Goal: Navigation & Orientation: Go to known website

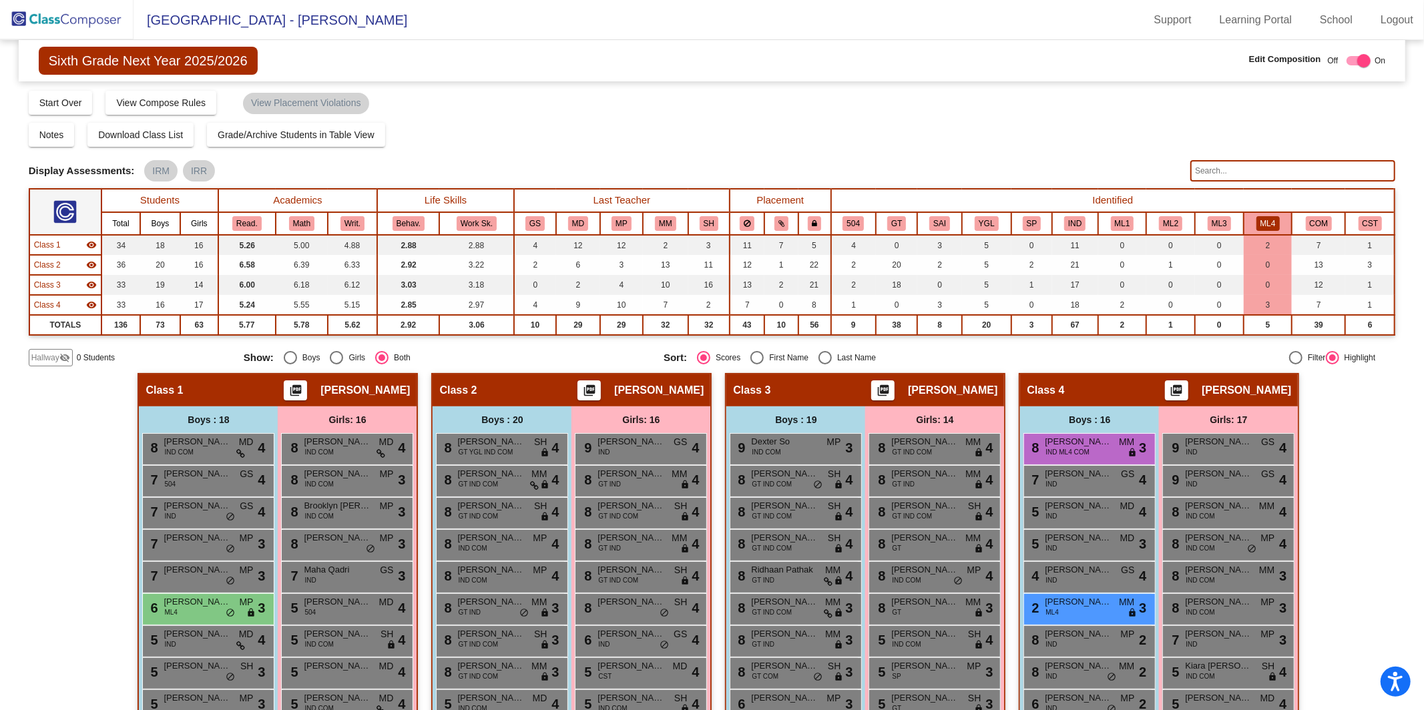
click at [71, 28] on img at bounding box center [66, 19] width 133 height 39
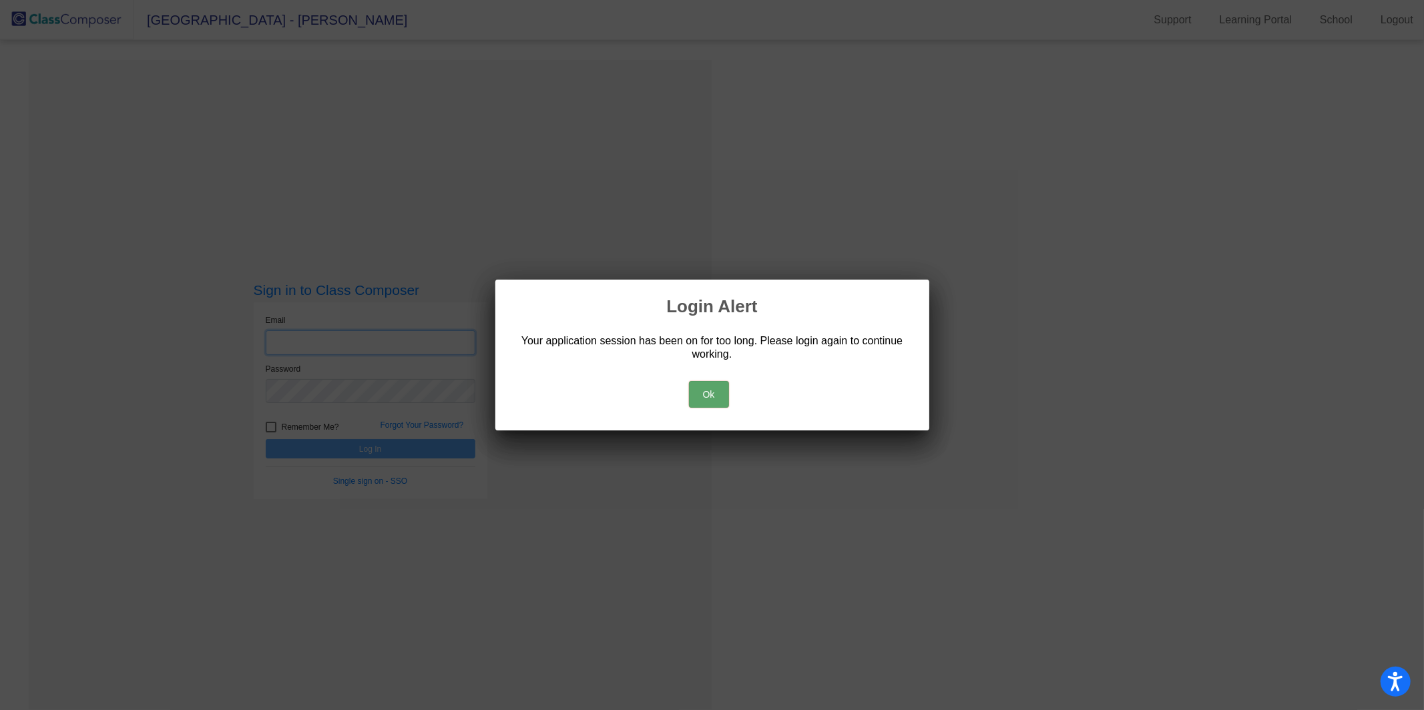
type input "[EMAIL_ADDRESS][PERSON_NAME][DOMAIN_NAME]"
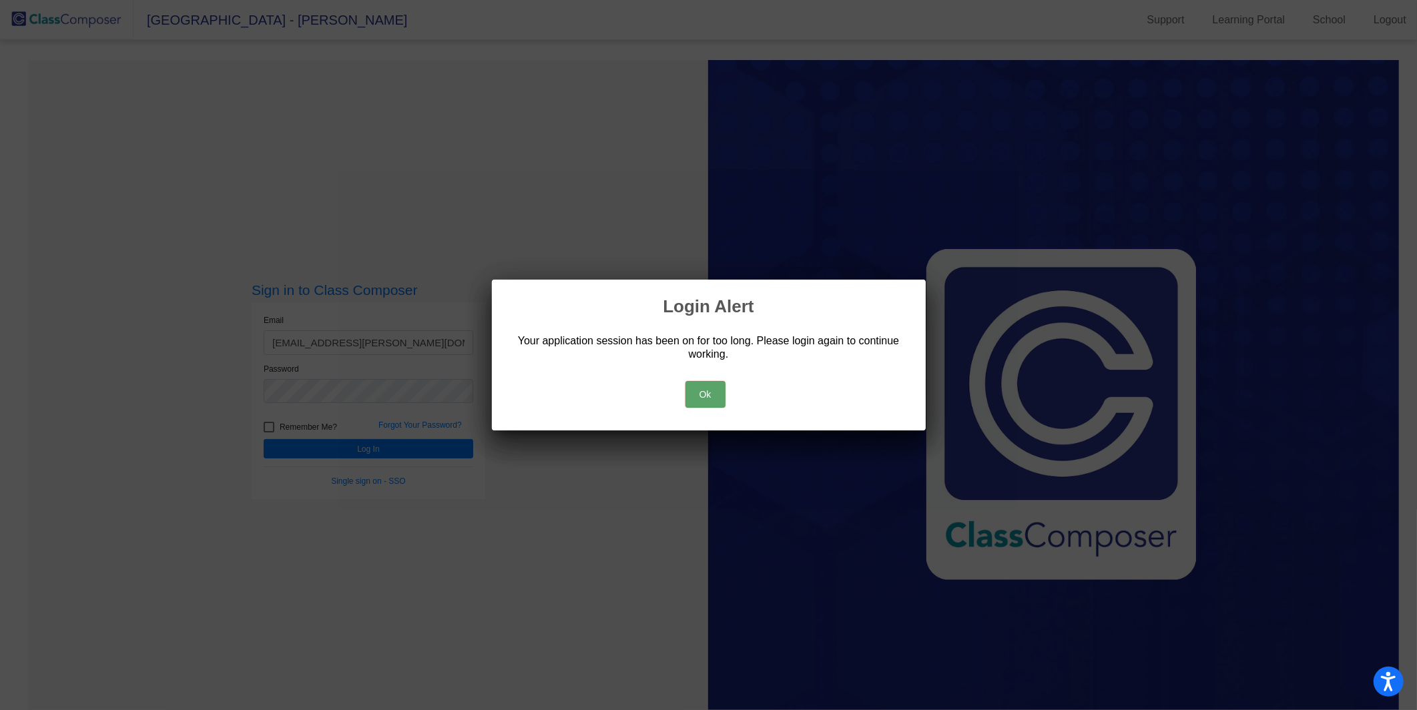
click at [708, 400] on button "Ok" at bounding box center [705, 394] width 40 height 27
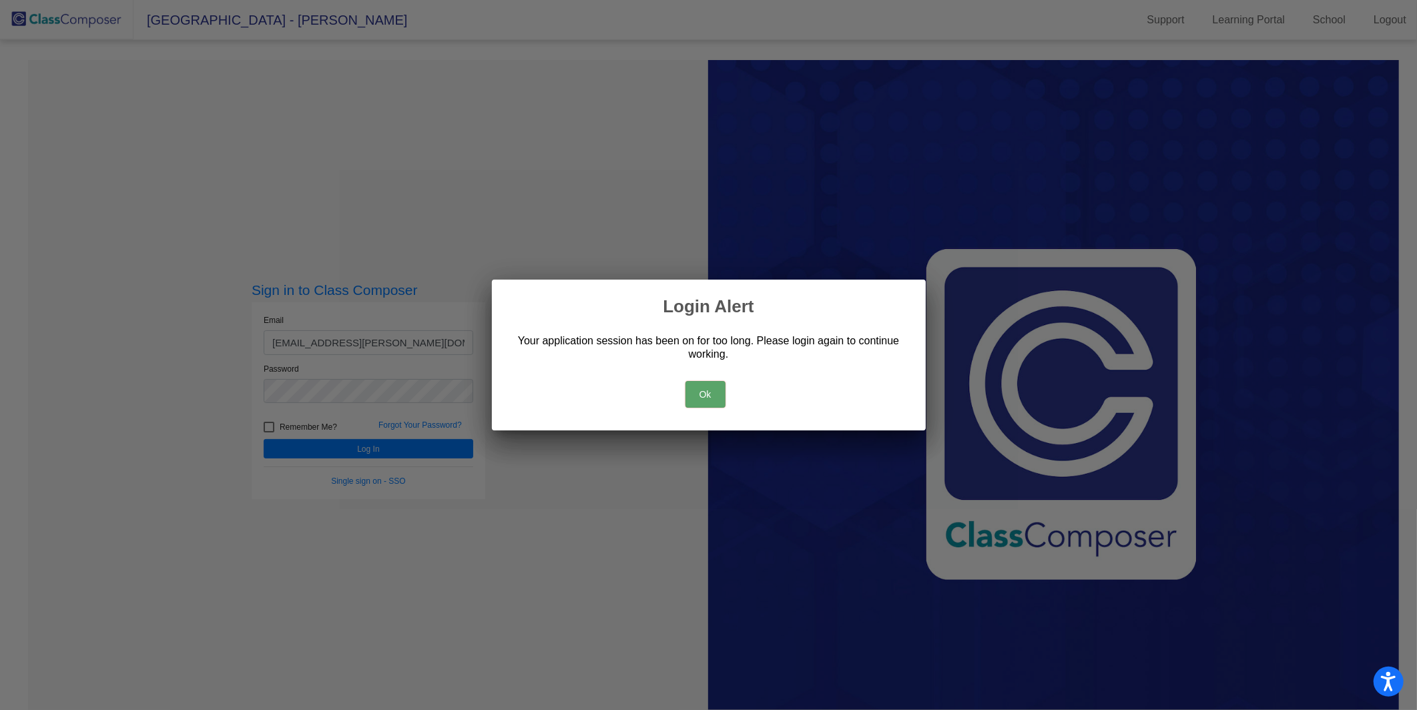
click at [713, 395] on button "Ok" at bounding box center [705, 394] width 40 height 27
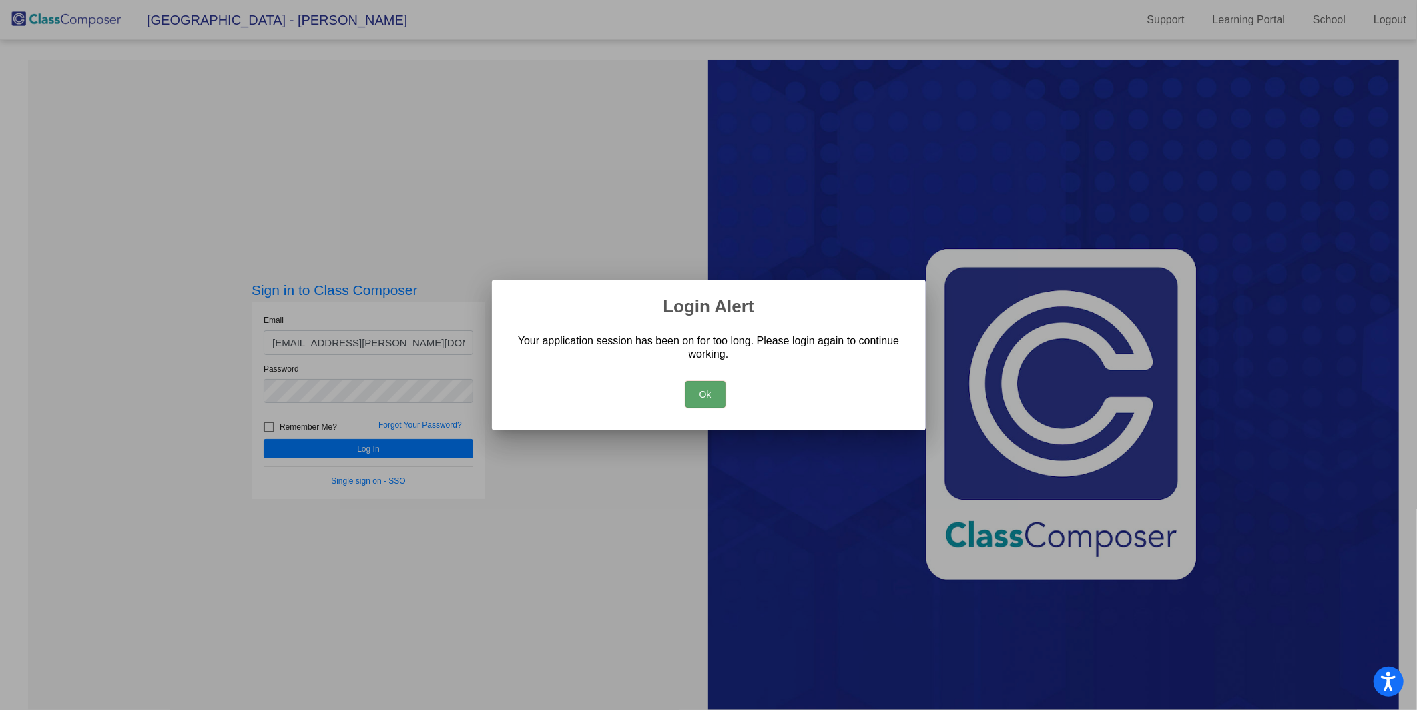
click at [713, 395] on button "Ok" at bounding box center [705, 394] width 40 height 27
